Goal: Information Seeking & Learning: Learn about a topic

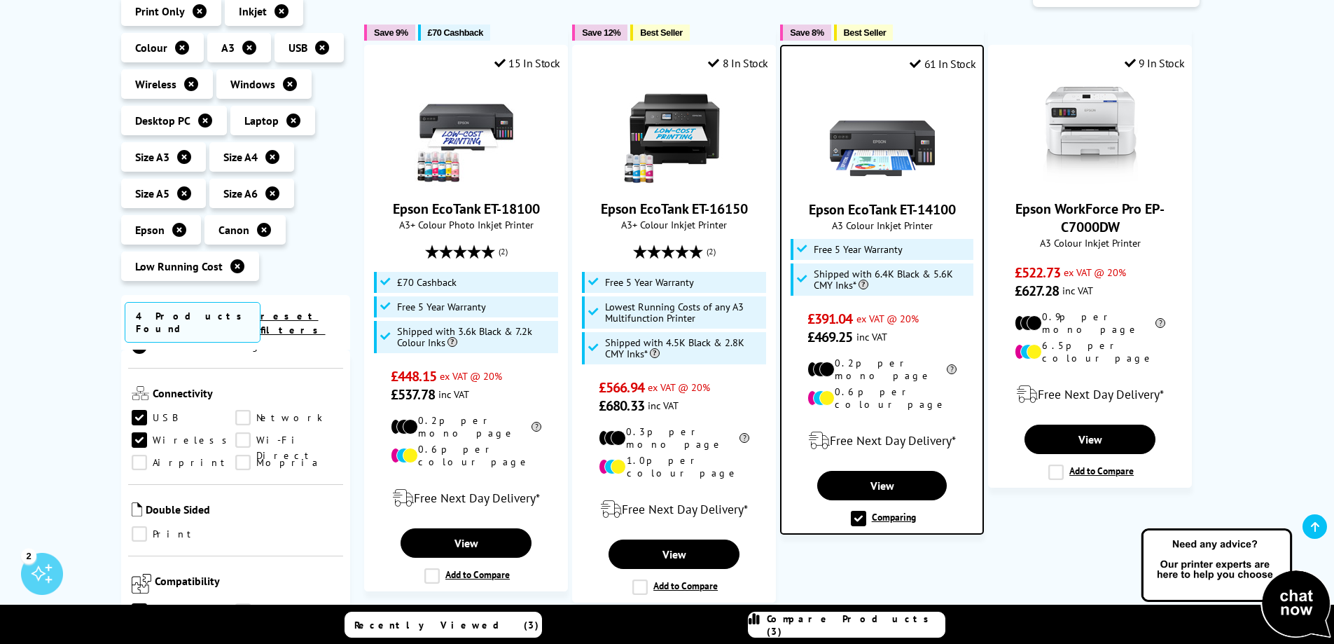
scroll to position [350, 0]
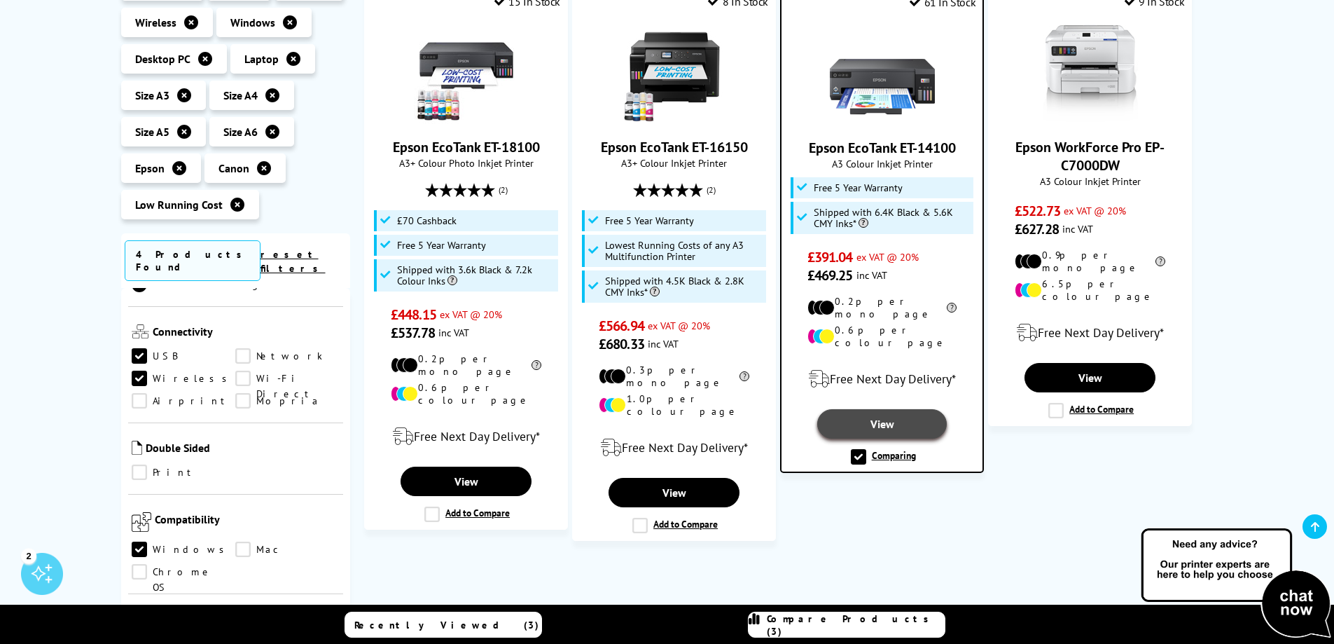
click at [885, 409] on link "View" at bounding box center [882, 423] width 130 height 29
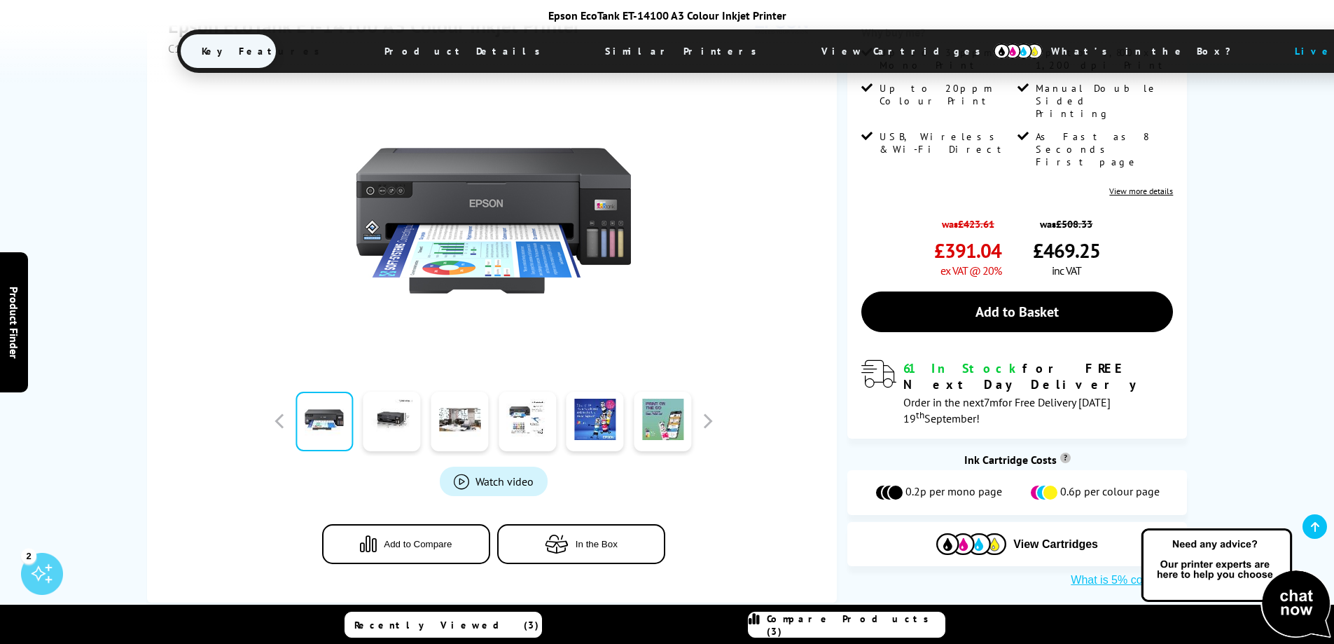
scroll to position [280, 0]
click at [391, 423] on link at bounding box center [392, 421] width 57 height 60
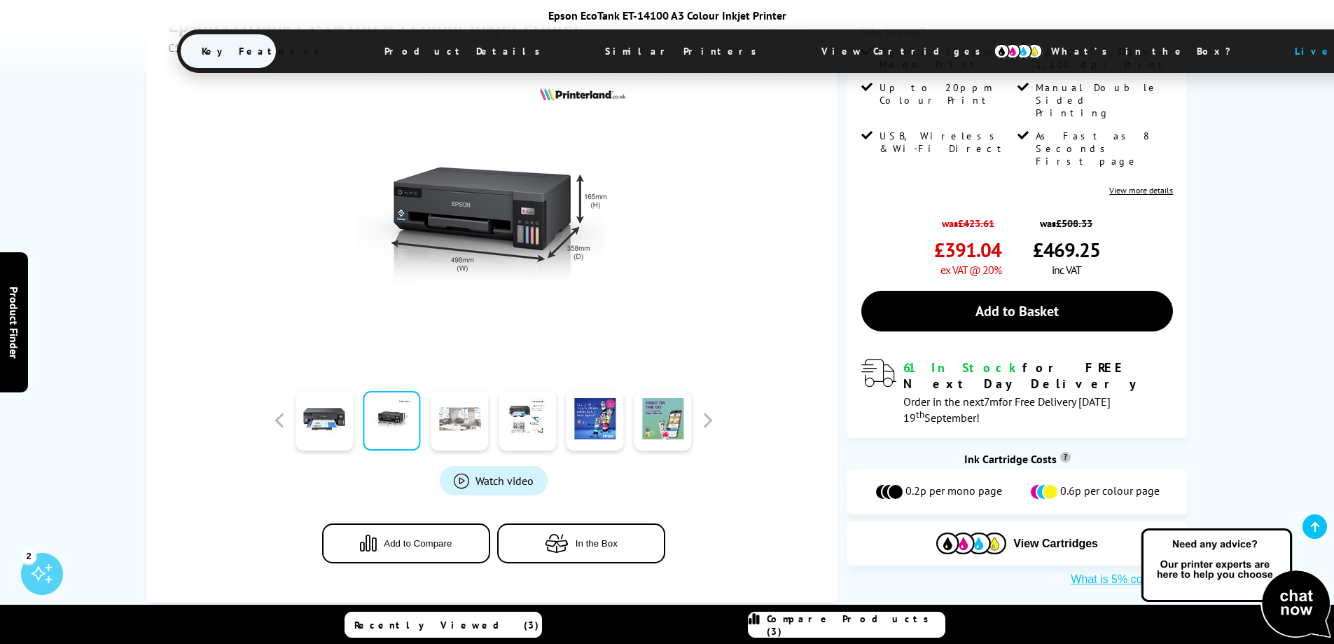
click at [464, 420] on link at bounding box center [459, 421] width 57 height 60
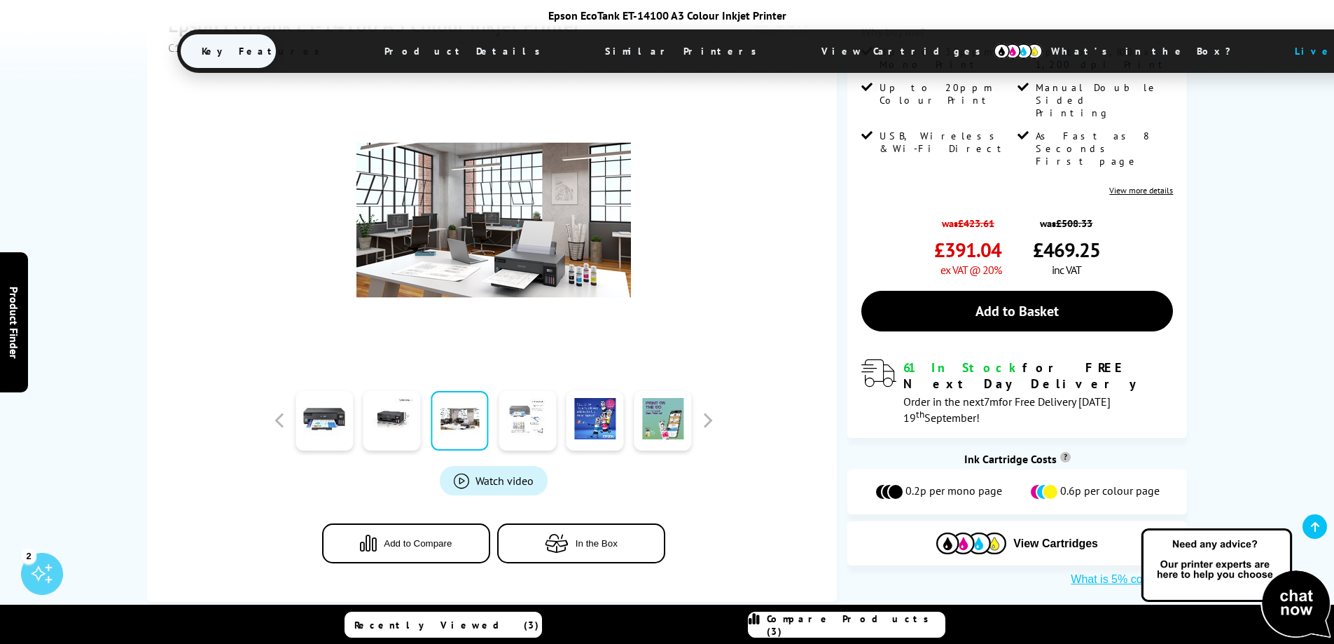
click at [525, 429] on link at bounding box center [527, 421] width 57 height 60
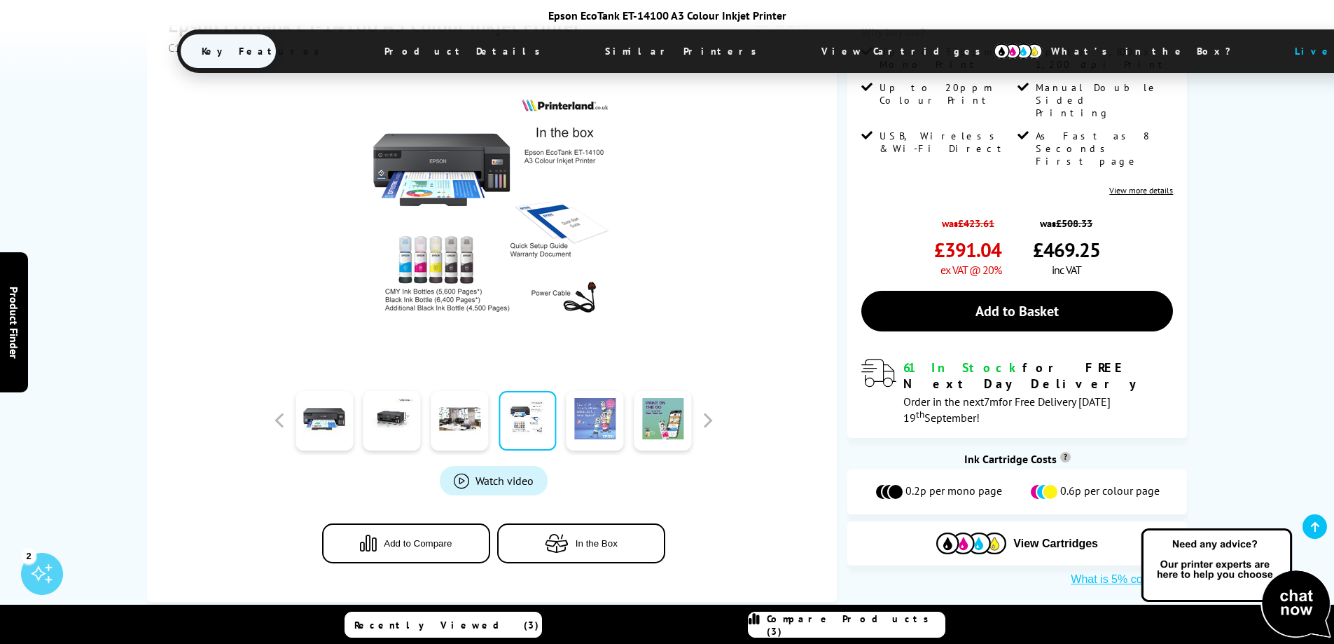
click at [597, 417] on link at bounding box center [595, 421] width 57 height 60
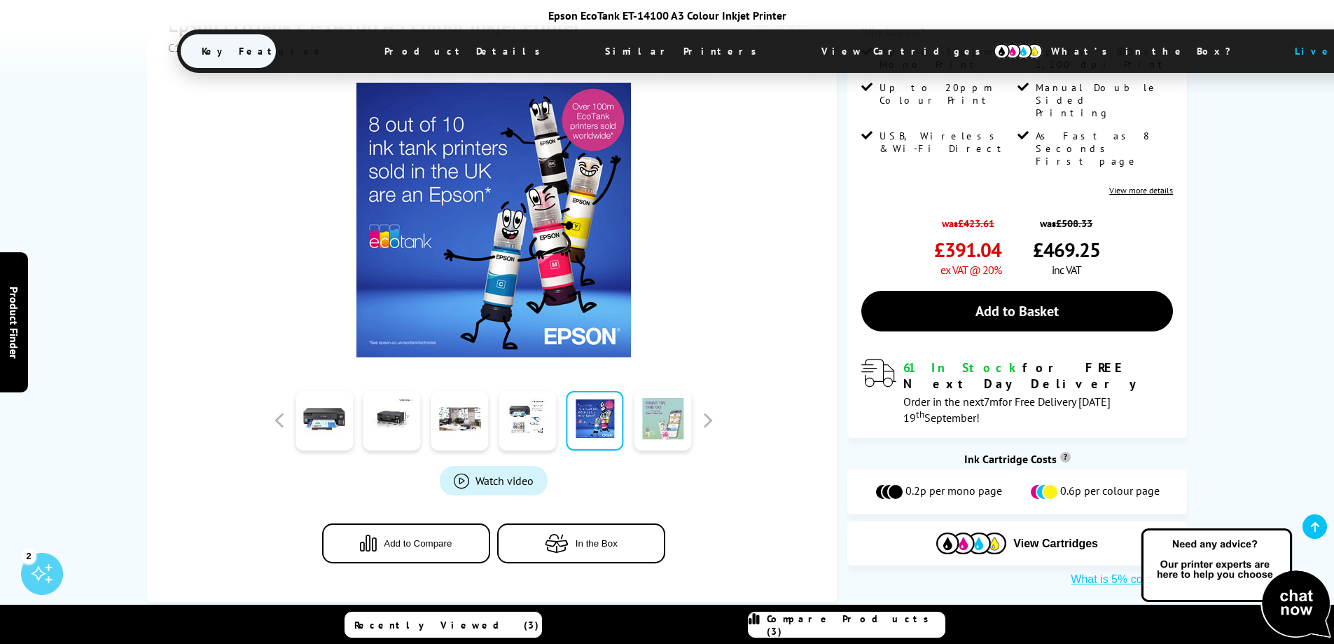
click at [655, 415] on link at bounding box center [662, 421] width 57 height 60
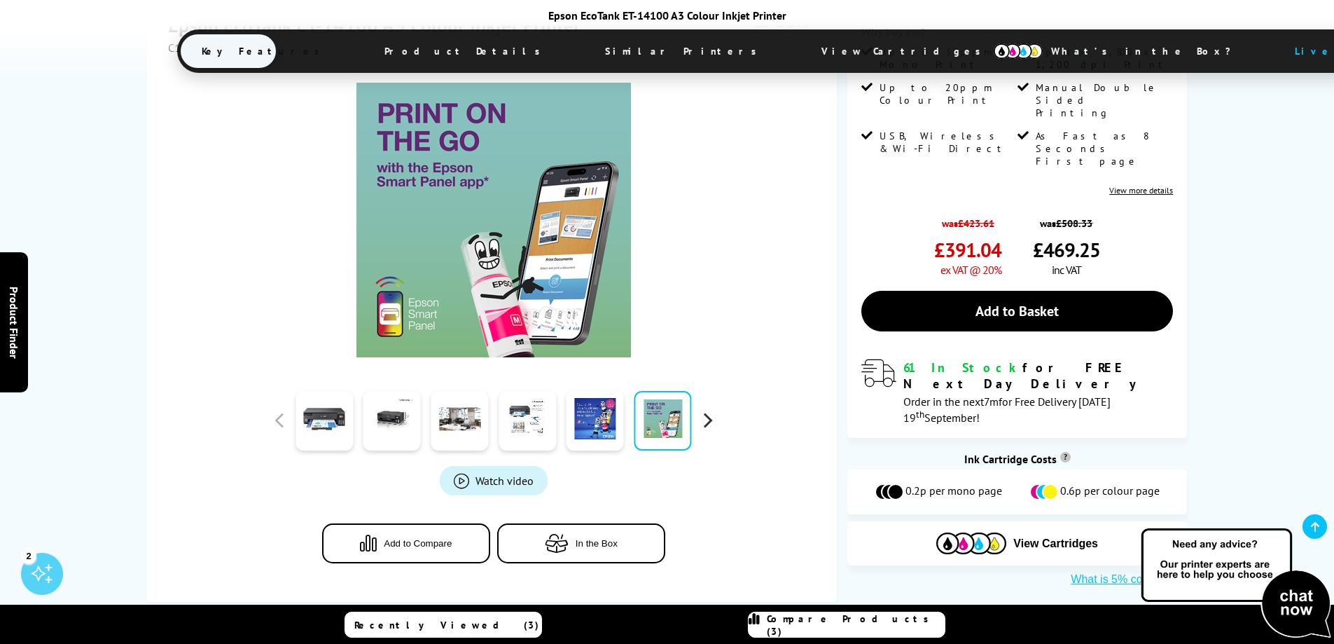
click at [707, 422] on button "button" at bounding box center [707, 420] width 21 height 21
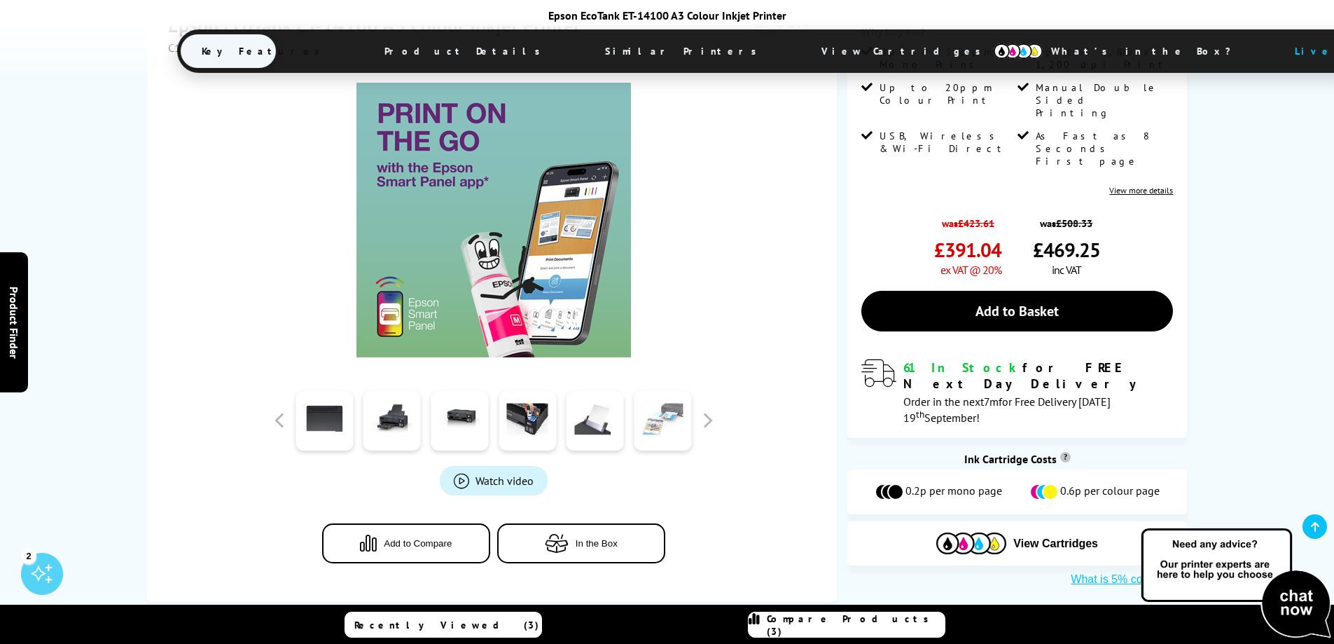
click at [665, 415] on link at bounding box center [662, 421] width 57 height 60
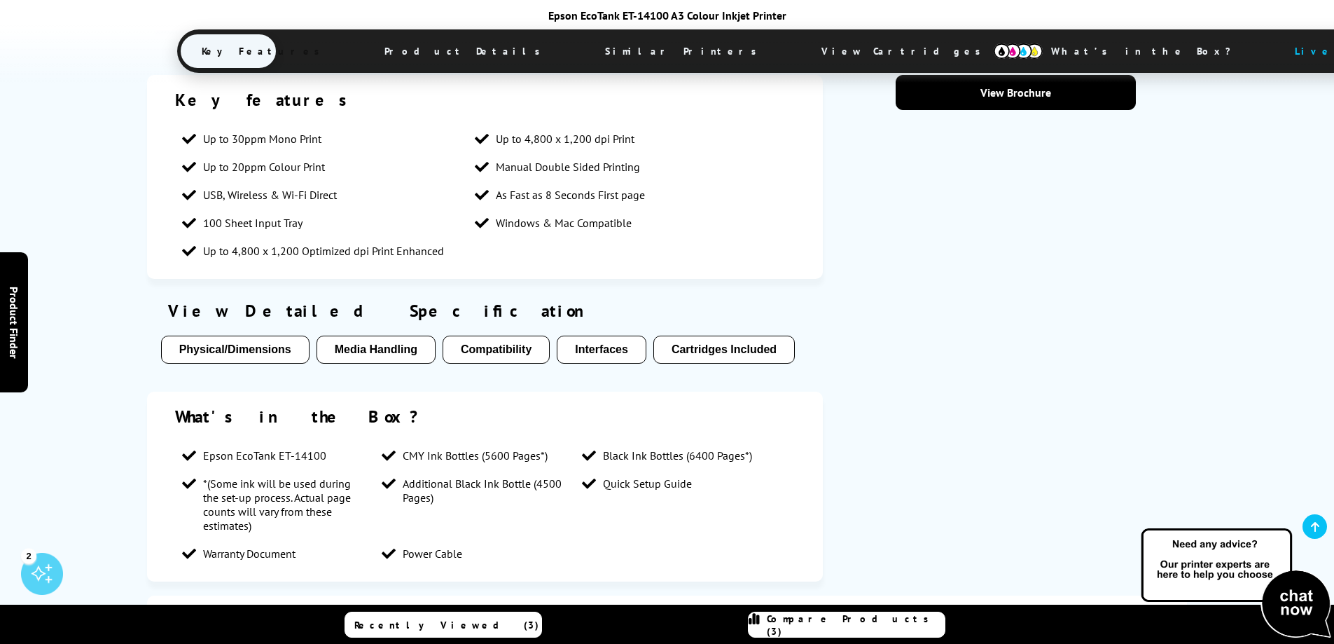
scroll to position [1191, 0]
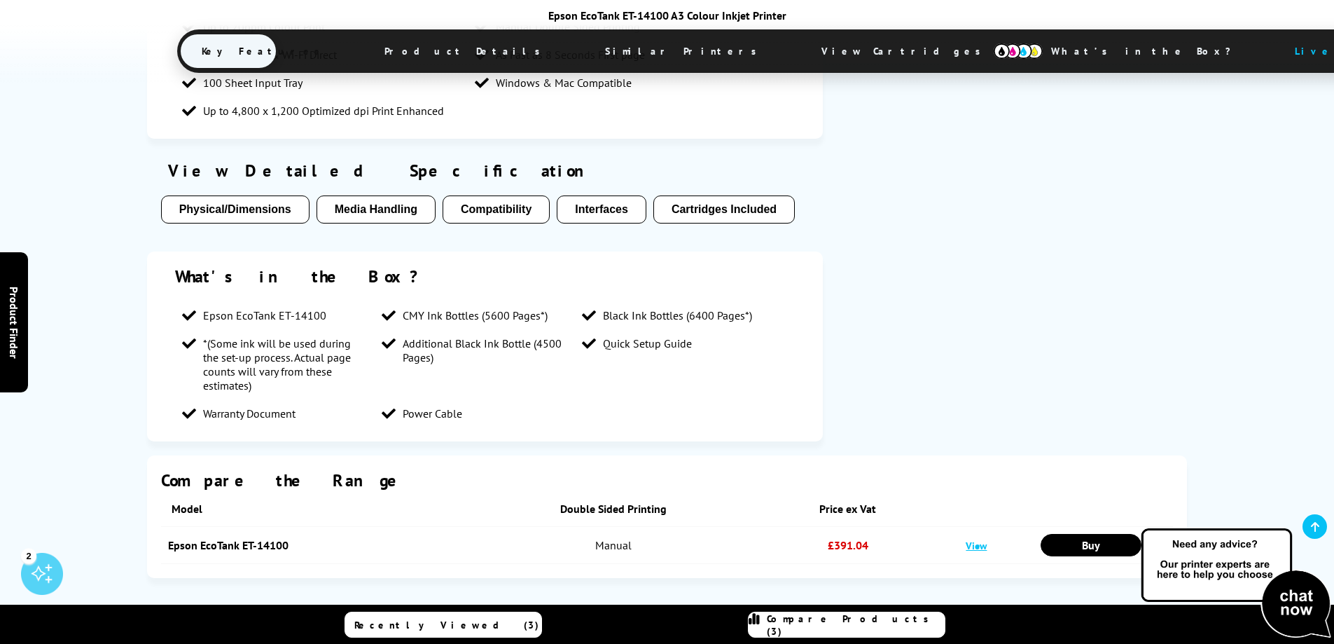
click at [385, 209] on button "Media Handling" at bounding box center [376, 209] width 119 height 28
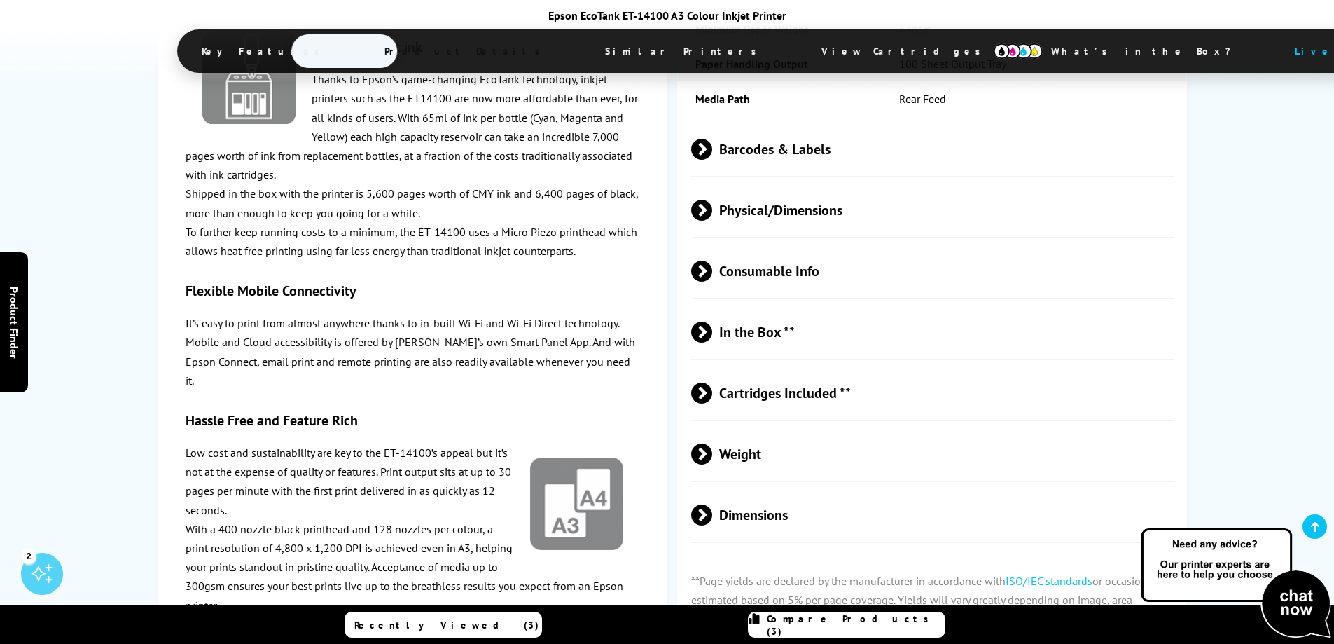
scroll to position [2673, 0]
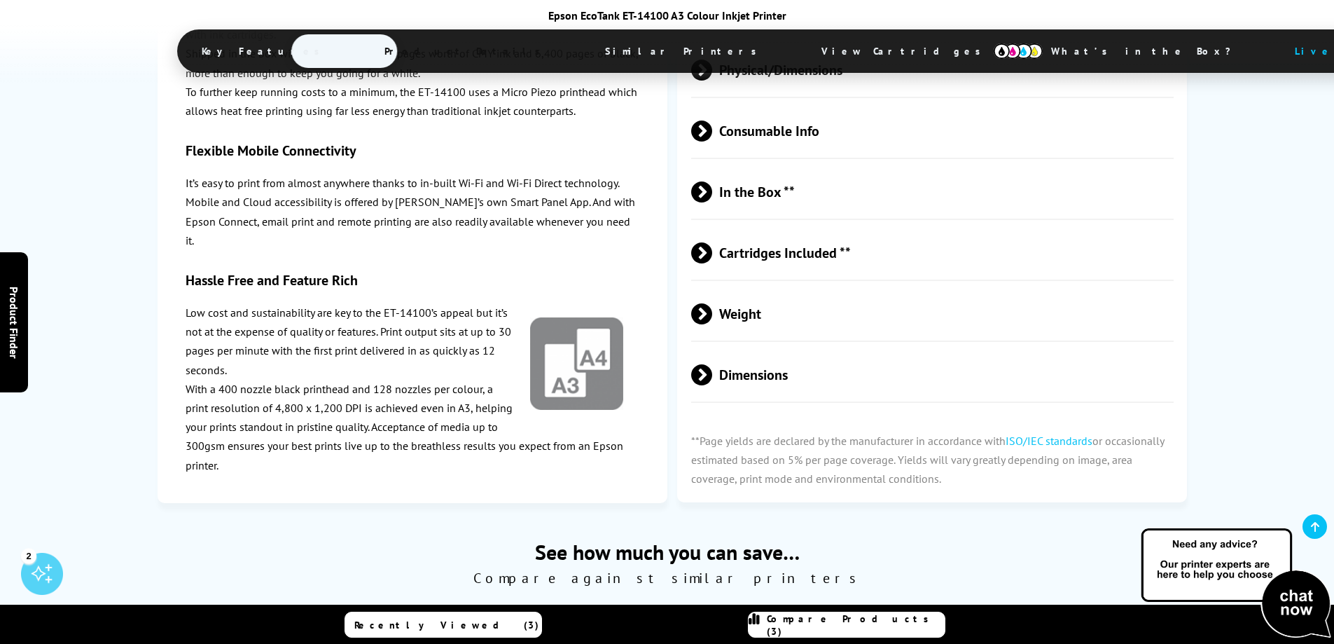
click at [801, 48] on span "View Cartridges" at bounding box center [908, 51] width 214 height 36
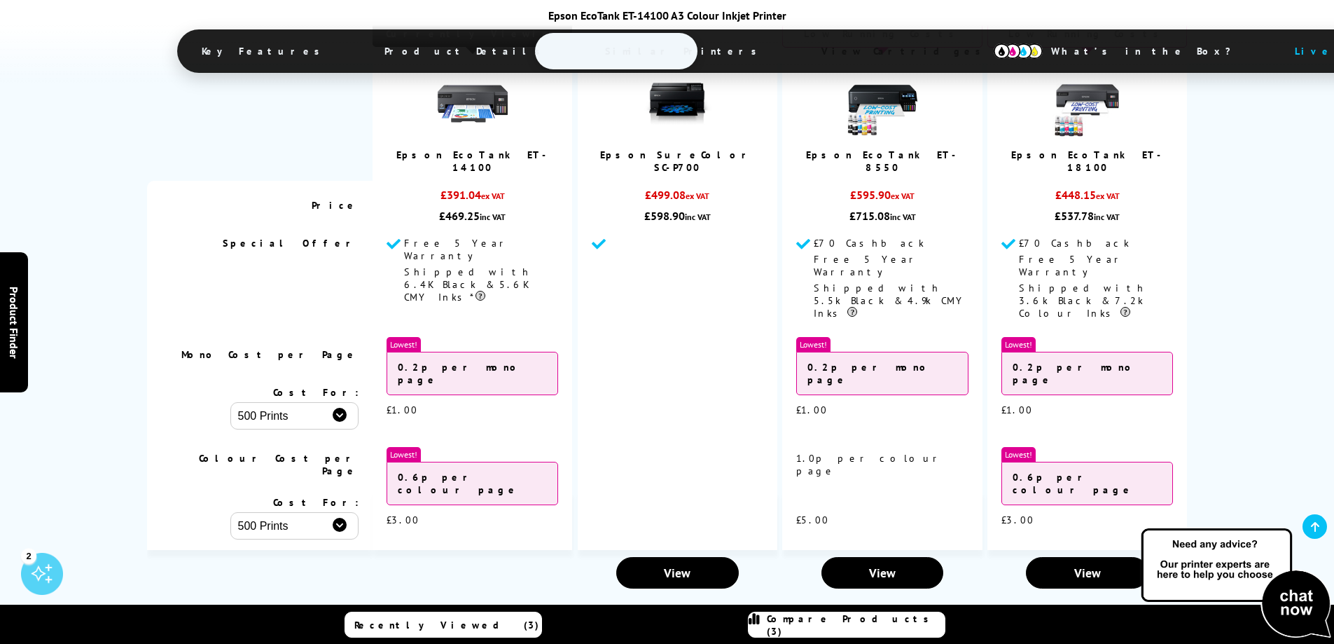
scroll to position [2981, 0]
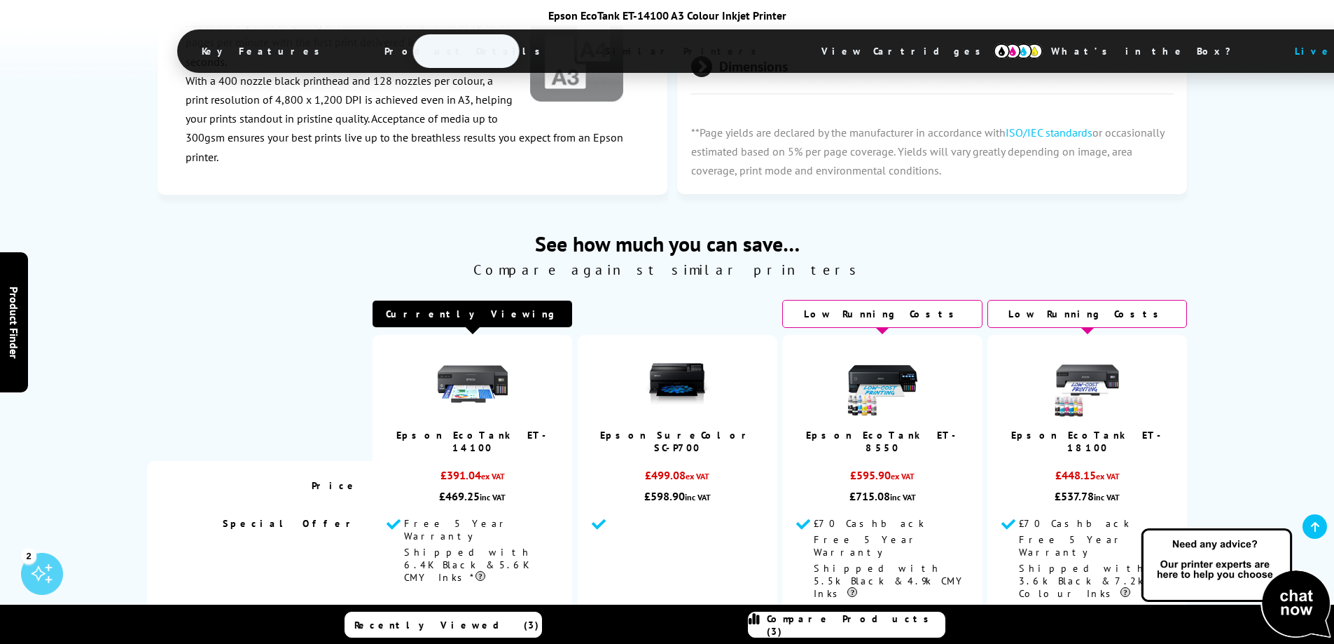
click at [584, 50] on span "Similar Printers" at bounding box center [684, 51] width 201 height 34
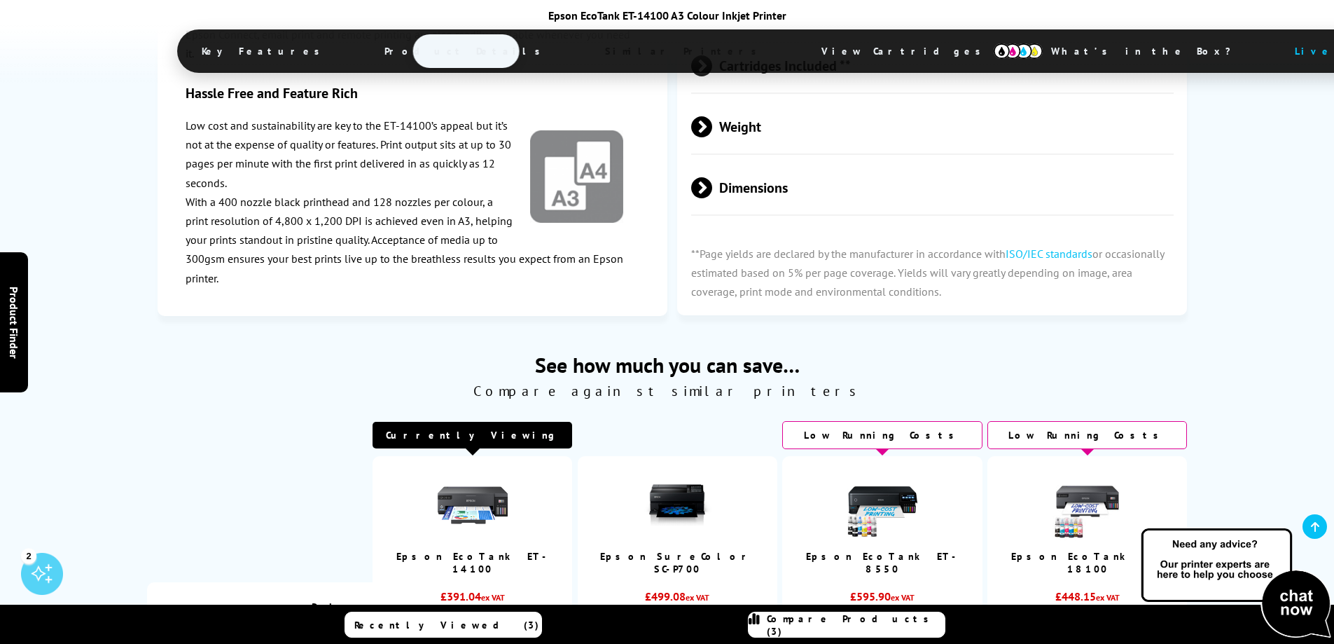
scroll to position [3140, 0]
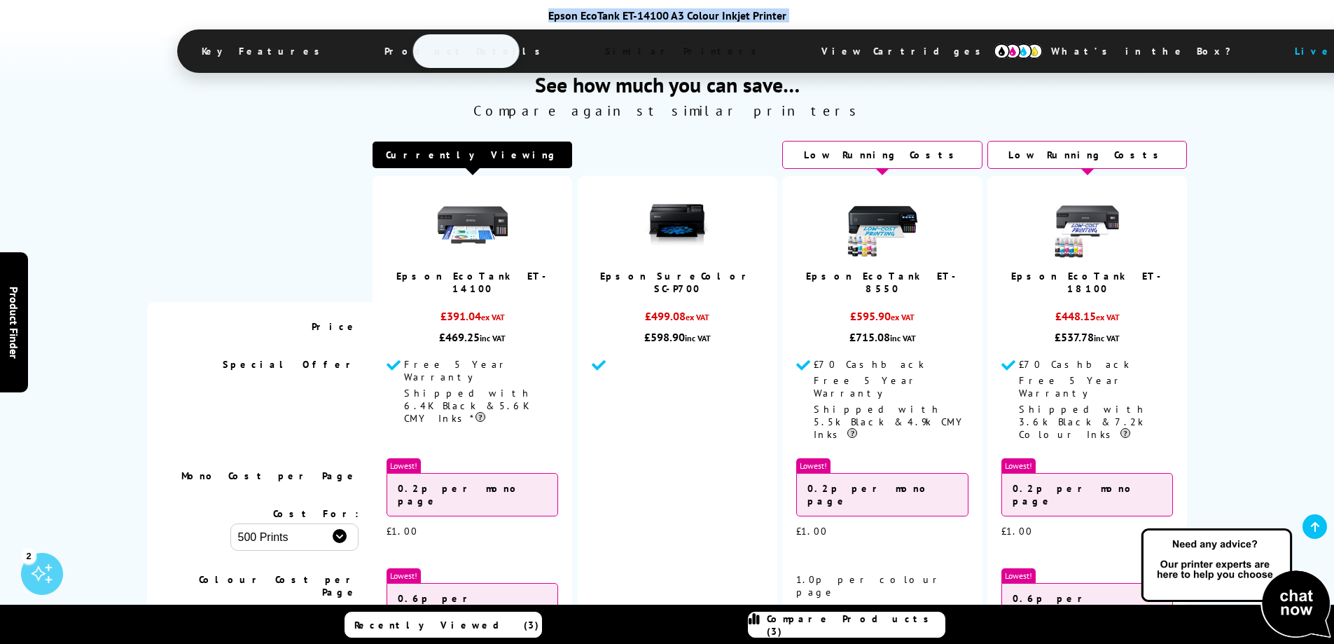
drag, startPoint x: 552, startPoint y: 13, endPoint x: 798, endPoint y: 24, distance: 246.8
click at [798, 24] on div "Epson EcoTank ET-14100 A3 Colour Inkjet Printer Key Features Product Details Si…" at bounding box center [667, 41] width 981 height 67
copy div "Epson EcoTank ET-14100 A3 Colour Inkjet Printer"
